Goal: Entertainment & Leisure: Consume media (video, audio)

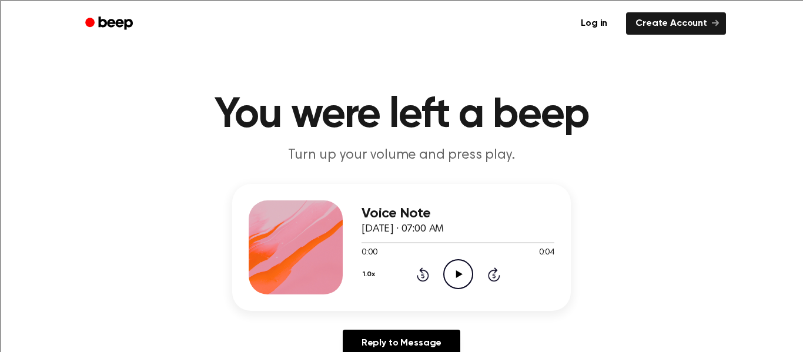
click at [464, 270] on icon "Play Audio" at bounding box center [458, 274] width 30 height 30
click at [464, 270] on icon "Pause Audio" at bounding box center [458, 274] width 30 height 30
click at [464, 270] on icon "Play Audio" at bounding box center [458, 274] width 30 height 30
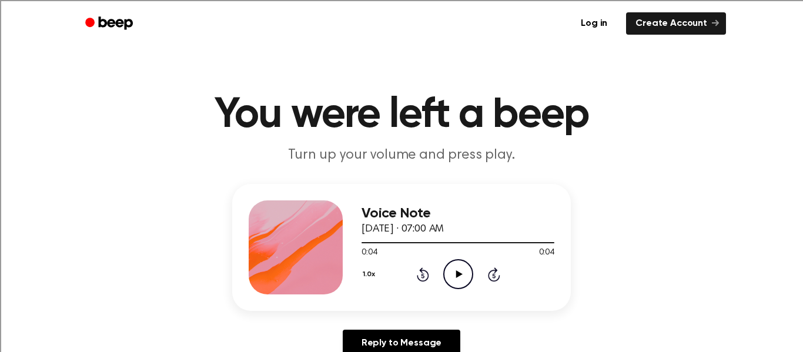
click at [464, 270] on icon "Play Audio" at bounding box center [458, 274] width 30 height 30
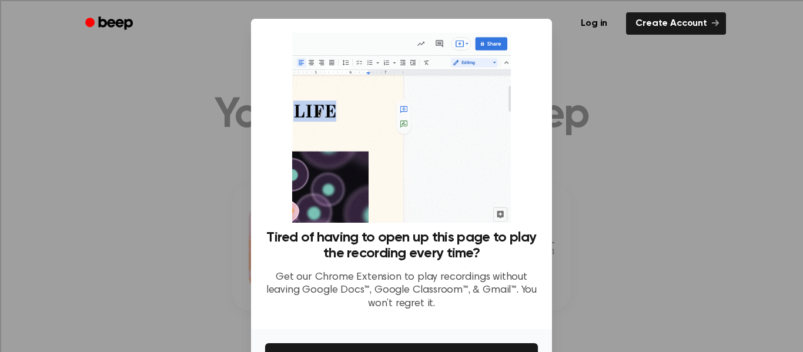
click at [581, 201] on div at bounding box center [401, 176] width 803 height 352
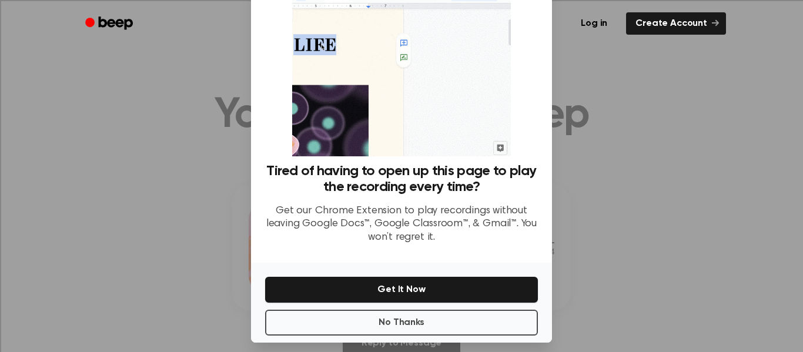
scroll to position [69, 0]
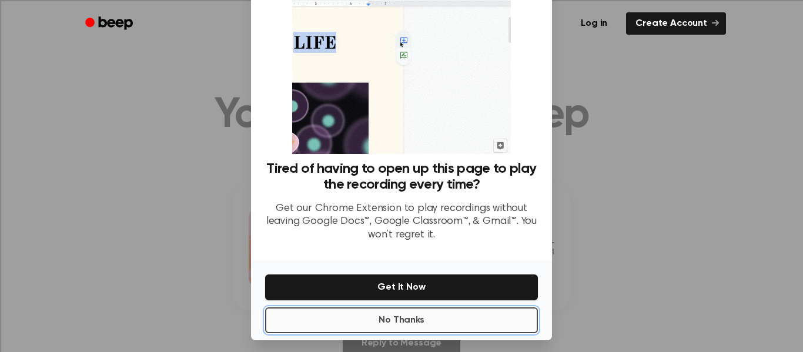
click at [416, 317] on button "No Thanks" at bounding box center [401, 320] width 273 height 26
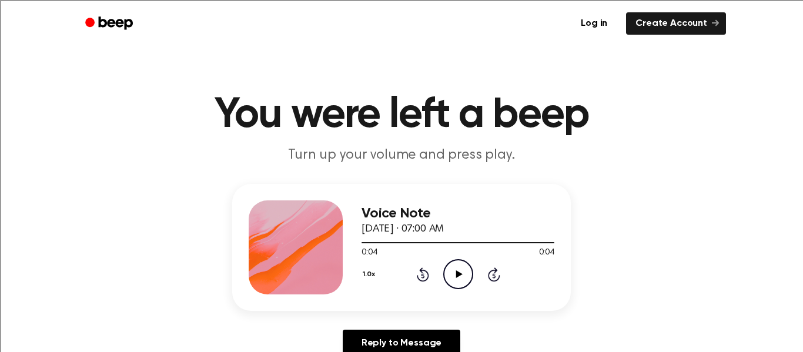
click at [457, 278] on icon "Play Audio" at bounding box center [458, 274] width 30 height 30
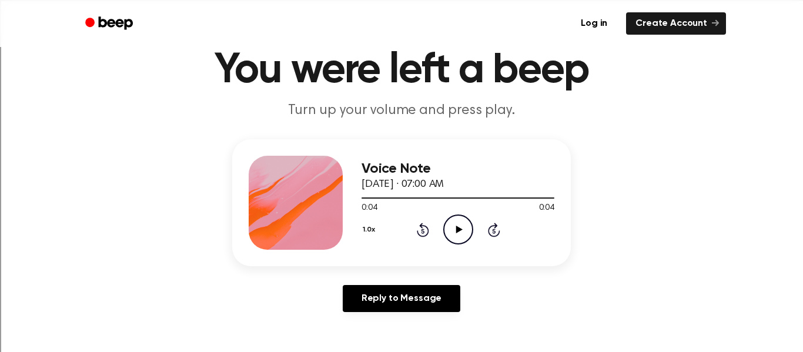
scroll to position [0, 0]
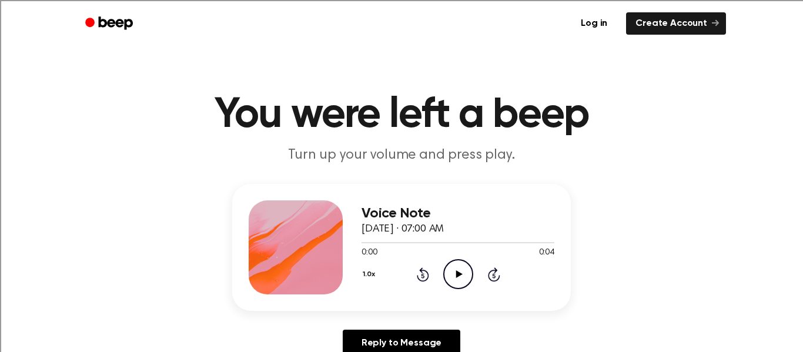
click at [464, 273] on icon "Play Audio" at bounding box center [458, 274] width 30 height 30
